Goal: Find specific page/section: Find specific page/section

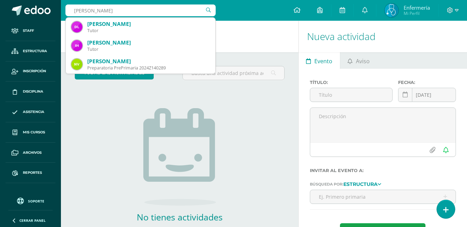
type input "[PERSON_NAME]"
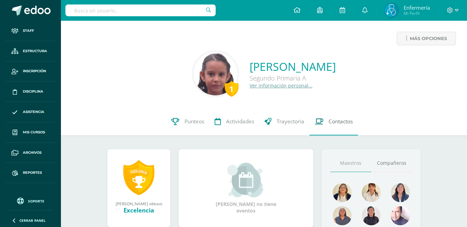
click at [315, 119] on icon at bounding box center [319, 121] width 9 height 7
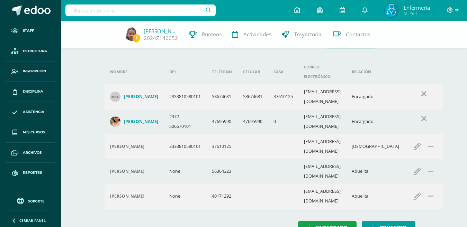
click at [89, 183] on div "1 Natalia Cerrato 2024Z140052 Punteos Actividades Trayectoria Contactos Agrega …" at bounding box center [264, 135] width 406 height 228
